Goal: Task Accomplishment & Management: Manage account settings

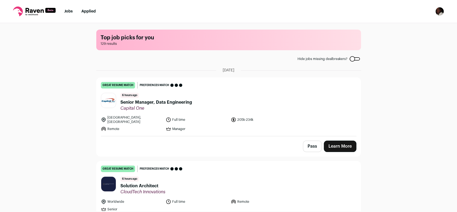
click at [342, 144] on link "Learn More" at bounding box center [340, 145] width 33 height 11
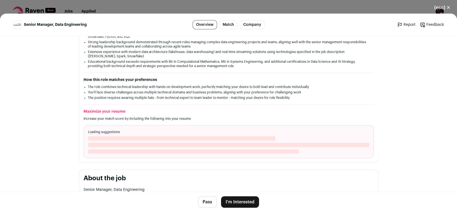
scroll to position [147, 0]
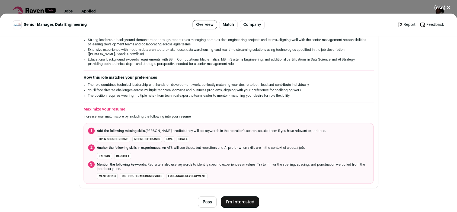
click at [448, 8] on button "(esc) ✕" at bounding box center [442, 8] width 29 height 12
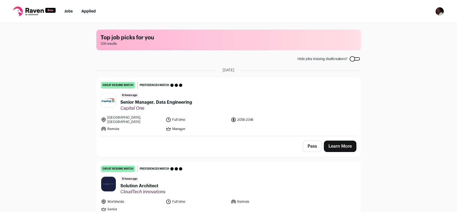
click at [313, 144] on button "Pass" at bounding box center [312, 145] width 19 height 11
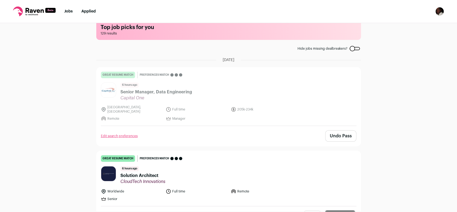
scroll to position [69, 0]
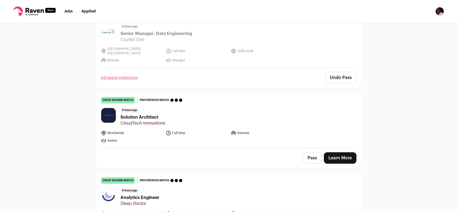
click at [342, 154] on link "Learn More" at bounding box center [340, 157] width 33 height 11
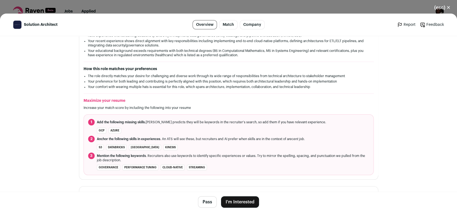
scroll to position [128, 0]
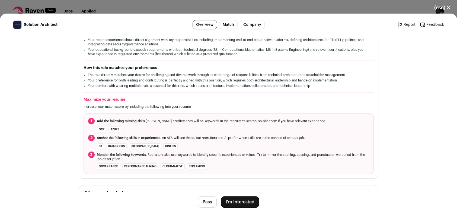
click at [448, 9] on button "(esc) ✕" at bounding box center [442, 8] width 29 height 12
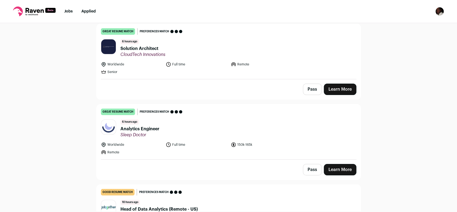
scroll to position [133, 0]
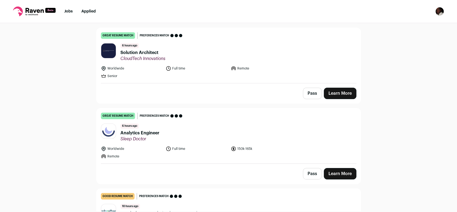
click at [329, 170] on link "Learn More" at bounding box center [340, 173] width 33 height 11
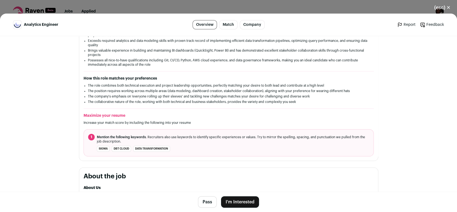
scroll to position [139, 0]
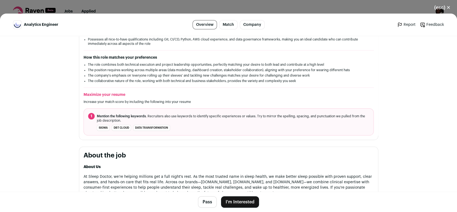
click at [448, 10] on button "(esc) ✕" at bounding box center [442, 8] width 29 height 12
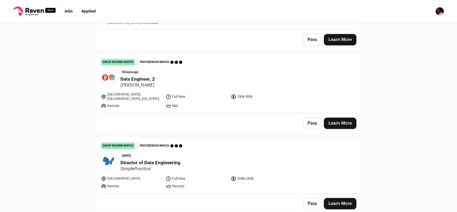
scroll to position [711, 0]
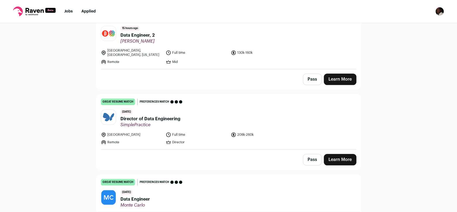
click at [336, 154] on link "Learn More" at bounding box center [340, 159] width 33 height 11
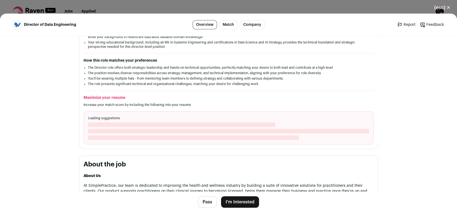
scroll to position [126, 0]
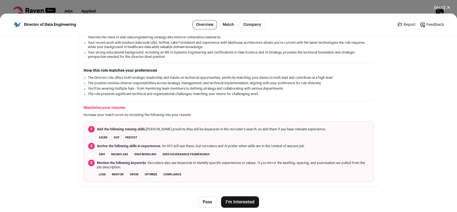
click at [445, 9] on button "(esc) ✕" at bounding box center [442, 8] width 29 height 12
